Goal: Information Seeking & Learning: Learn about a topic

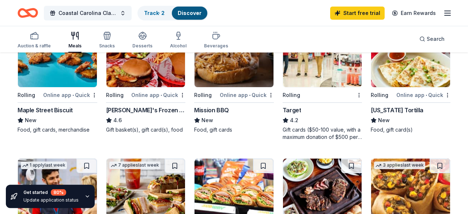
scroll to position [114, 0]
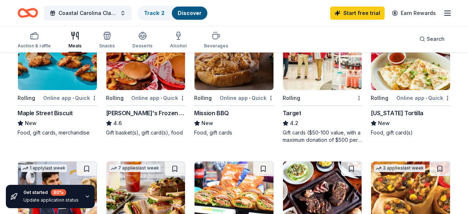
click at [155, 98] on div "Online app • Quick" at bounding box center [158, 98] width 54 height 9
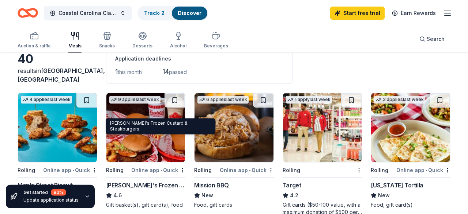
scroll to position [0, 0]
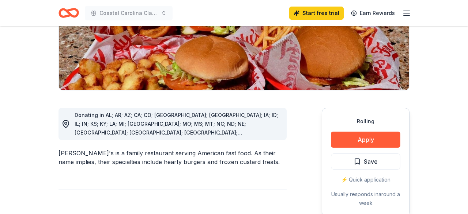
scroll to position [152, 0]
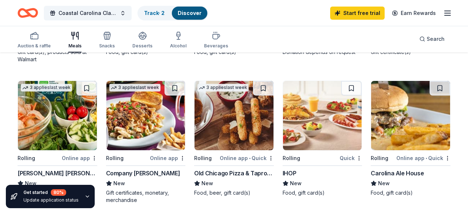
scroll to position [380, 0]
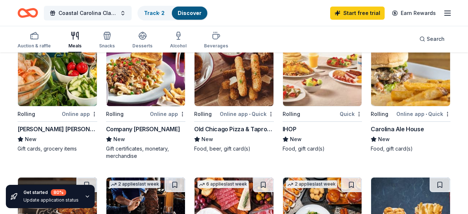
click at [171, 10] on button "Track · 2 Discover" at bounding box center [172, 13] width 70 height 15
click at [163, 17] on div "Track · 2" at bounding box center [154, 13] width 32 height 13
click at [160, 14] on div "Track · 2" at bounding box center [154, 13] width 32 height 13
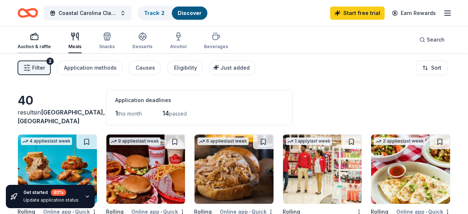
click at [44, 45] on div "Auction & raffle" at bounding box center [34, 47] width 33 height 6
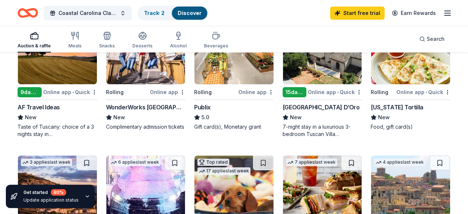
scroll to position [266, 0]
